Goal: Task Accomplishment & Management: Manage account settings

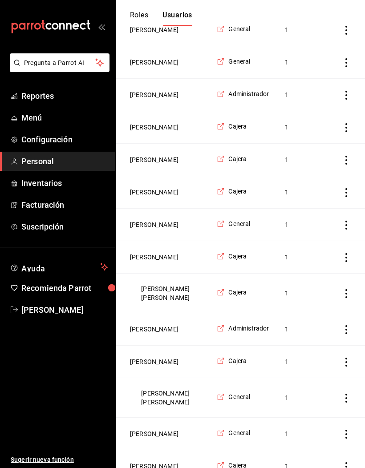
scroll to position [240, 0]
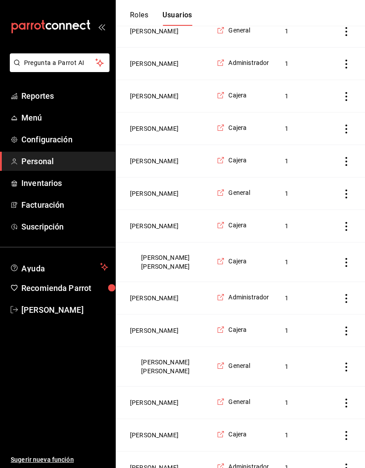
click at [176, 303] on button "[PERSON_NAME]" at bounding box center [154, 298] width 49 height 9
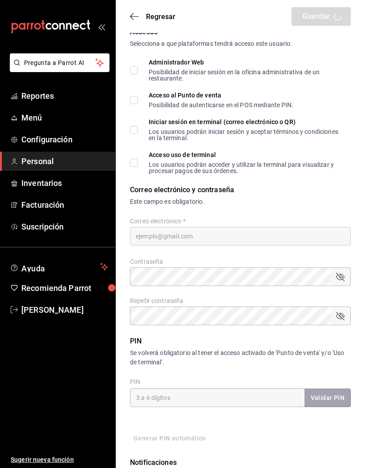
type input "[PERSON_NAME]"
checkbox input "true"
type input "[EMAIL_ADDRESS][DOMAIN_NAME]"
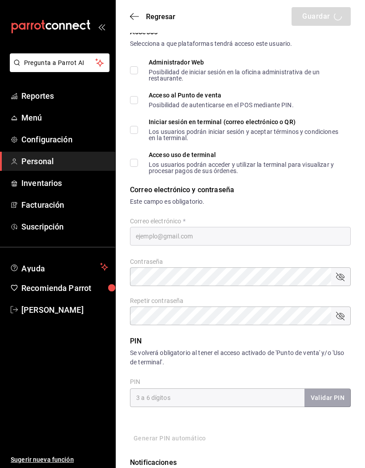
type input "2605"
type input "[PHONE_NUMBER]"
type input "c0095501-c9cb-4113-9c13-f2e7178faa23"
type input "CASHIER"
checkbox input "true"
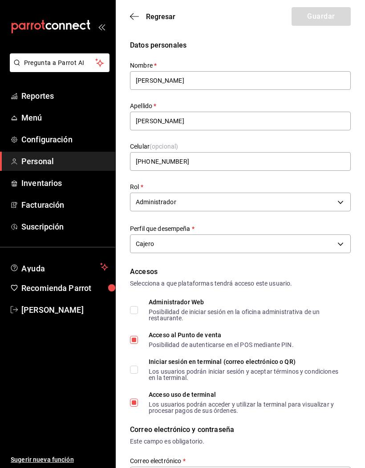
click at [341, 200] on body "Pregunta a Parrot AI Reportes Menú Configuración Personal Inventarios Facturaci…" at bounding box center [182, 467] width 365 height 934
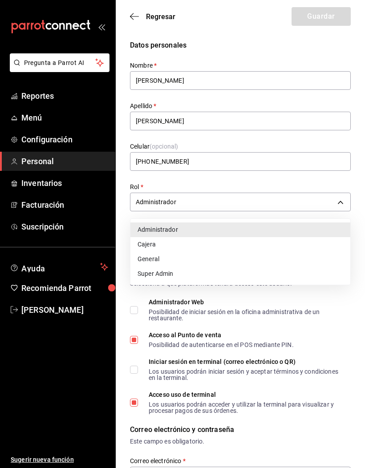
click at [166, 239] on li "Cajera" at bounding box center [240, 244] width 220 height 15
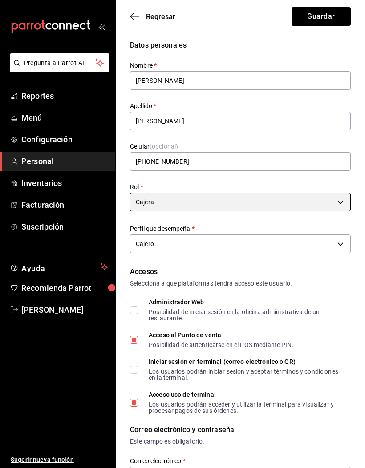
type input "1d2d5573-84d0-4041-bda8-696dd6318640"
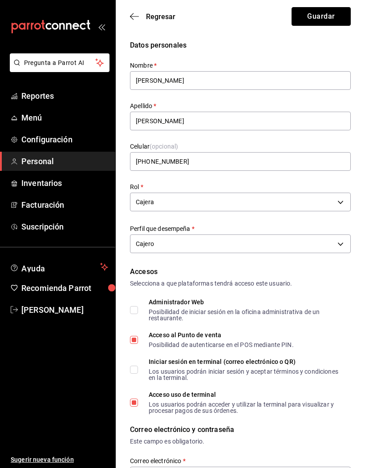
click at [323, 10] on button "Guardar" at bounding box center [321, 16] width 59 height 19
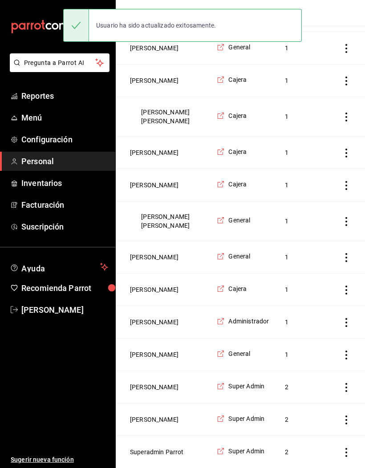
scroll to position [413, 0]
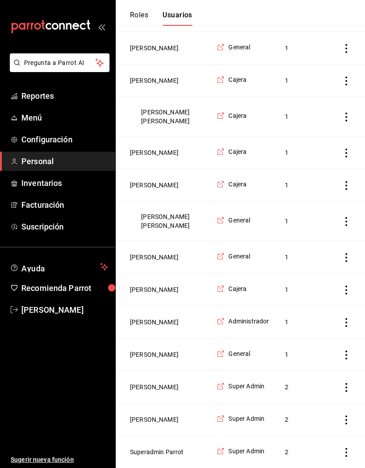
click at [178, 327] on button "[PERSON_NAME]" at bounding box center [154, 322] width 49 height 9
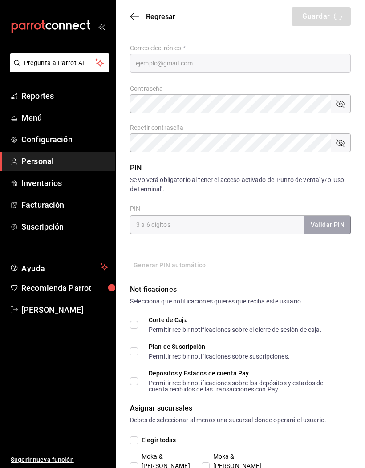
type input "[PERSON_NAME]"
type input "[PHONE_NUMBER]"
type input "c0095501-c9cb-4113-9c13-f2e7178faa23"
type input "KITCHEN"
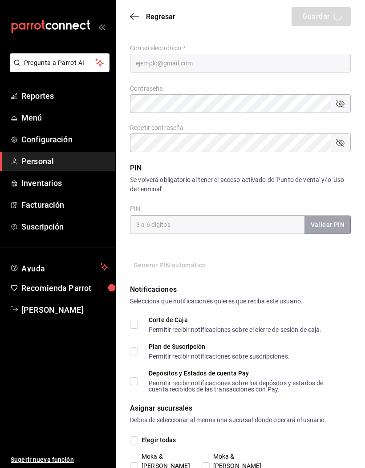
checkbox input "true"
type input "[EMAIL_ADDRESS][DOMAIN_NAME]"
type input "2109"
checkbox input "true"
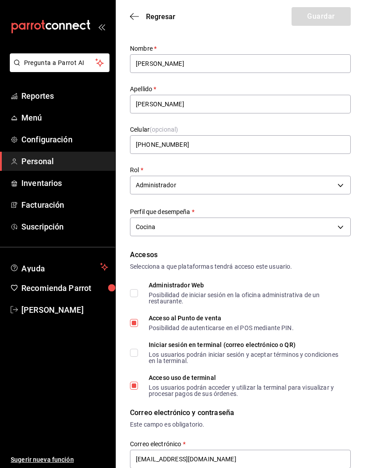
scroll to position [18, 0]
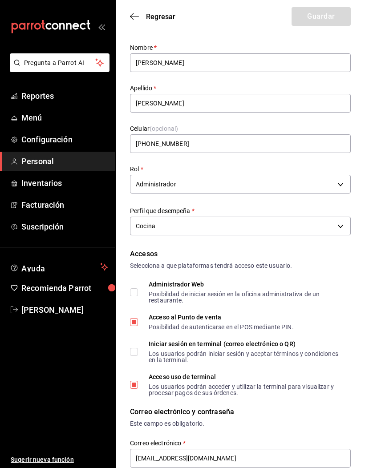
click at [344, 187] on body "Pregunta a Parrot AI Reportes Menú Configuración Personal Inventarios Facturaci…" at bounding box center [182, 449] width 365 height 934
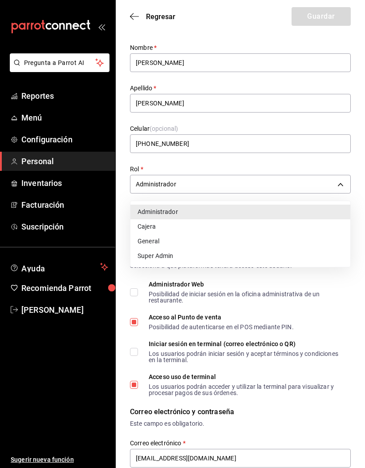
click at [187, 227] on li "Cajera" at bounding box center [240, 226] width 220 height 15
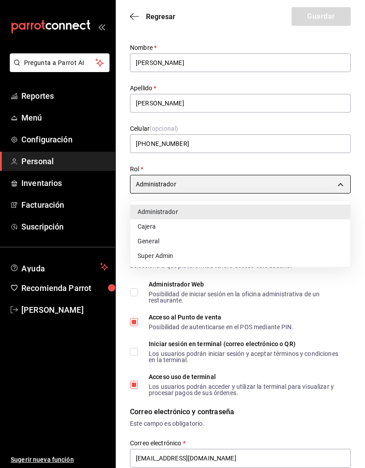
type input "1d2d5573-84d0-4041-bda8-696dd6318640"
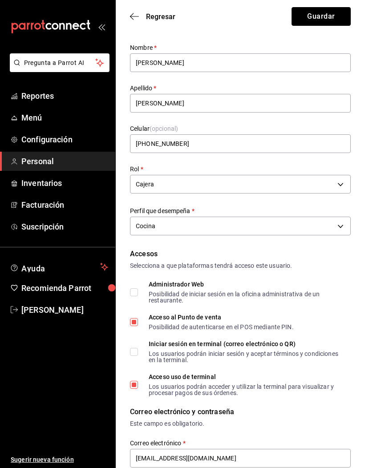
click at [327, 19] on button "Guardar" at bounding box center [321, 16] width 59 height 19
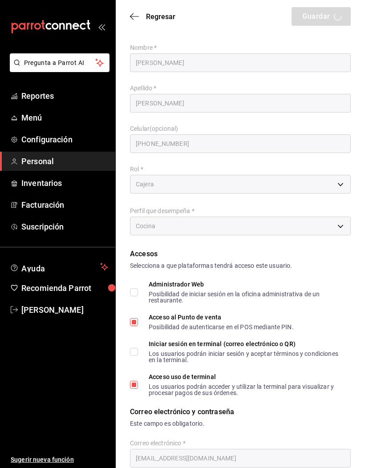
click at [132, 17] on icon "button" at bounding box center [134, 16] width 9 height 8
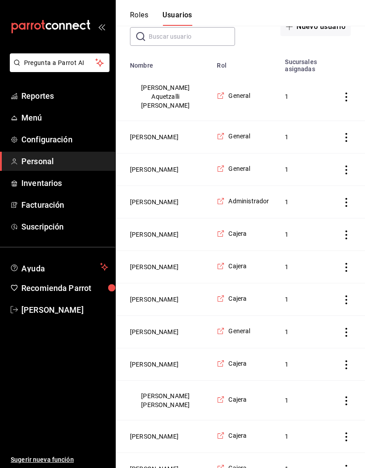
scroll to position [94, 0]
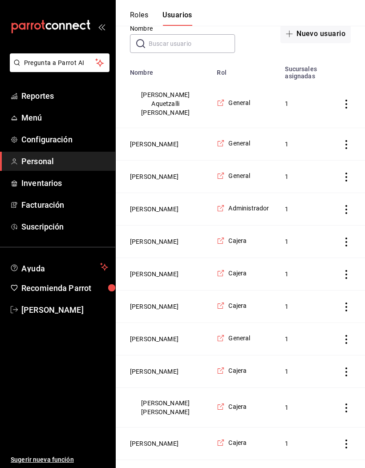
click at [47, 97] on span "Reportes" at bounding box center [64, 96] width 87 height 12
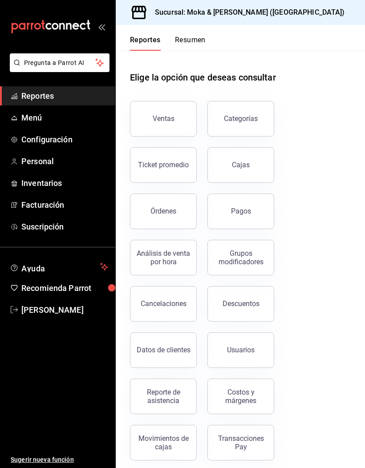
scroll to position [32, 0]
click at [254, 147] on link "Cajas" at bounding box center [240, 165] width 67 height 36
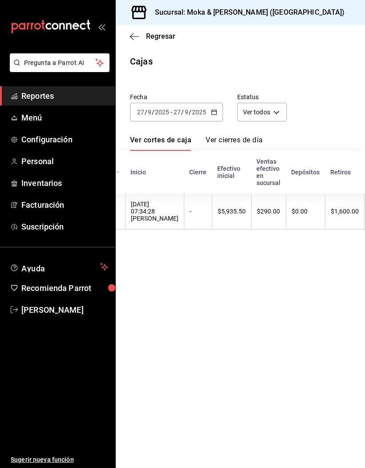
scroll to position [0, 65]
click at [249, 134] on div "Fecha [DATE] [DATE] - [DATE] [DATE] Estatus Ver todos ALL Ver cortes de caja Ve…" at bounding box center [240, 157] width 221 height 151
click at [208, 109] on div "[DATE] [DATE] - [DATE] [DATE]" at bounding box center [176, 112] width 93 height 19
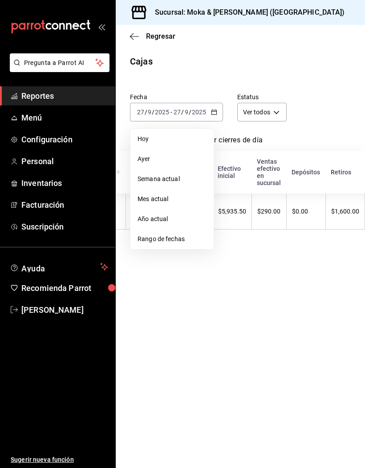
click at [161, 159] on span "Ayer" at bounding box center [172, 158] width 69 height 9
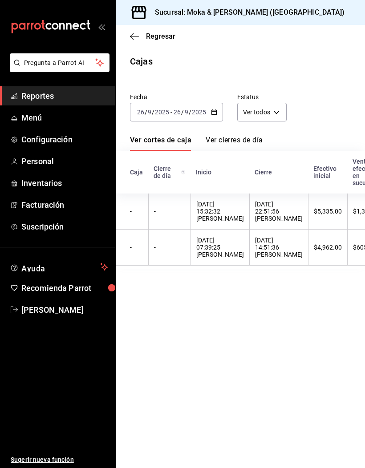
click at [206, 114] on input "2025" at bounding box center [198, 112] width 15 height 7
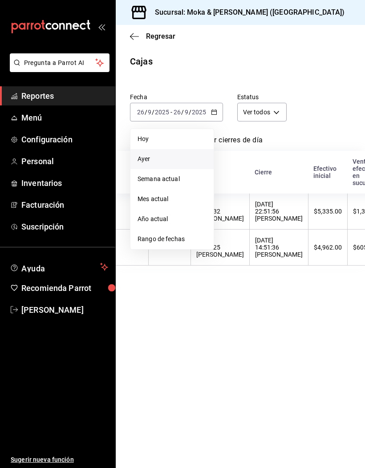
click at [175, 142] on span "Hoy" at bounding box center [172, 138] width 69 height 9
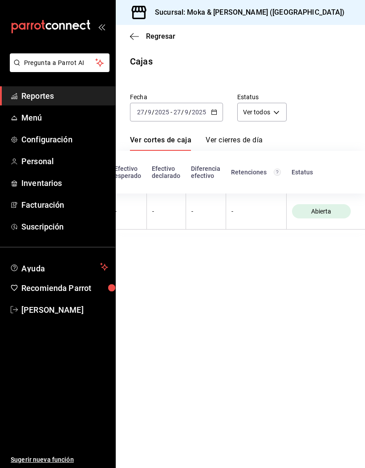
scroll to position [0, 343]
click at [137, 36] on icon "button" at bounding box center [134, 36] width 9 height 0
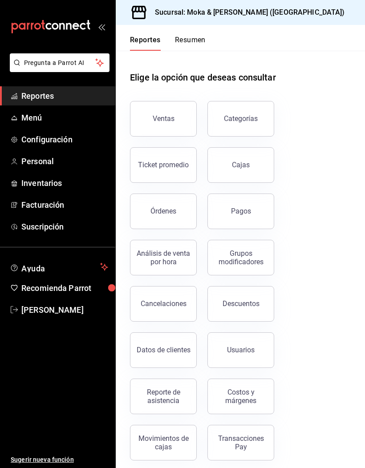
click at [178, 446] on div "Movimientos de cajas" at bounding box center [163, 442] width 55 height 17
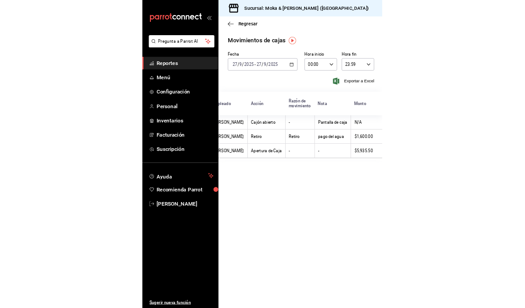
scroll to position [0, 184]
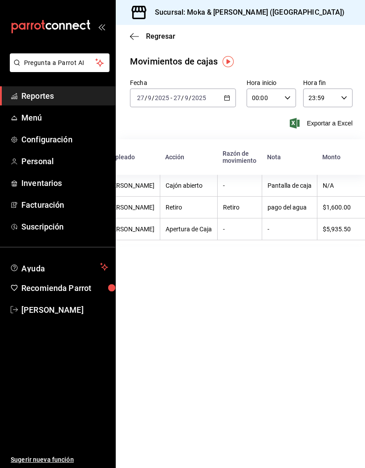
click at [136, 40] on icon "button" at bounding box center [134, 36] width 9 height 8
